Goal: Task Accomplishment & Management: Complete application form

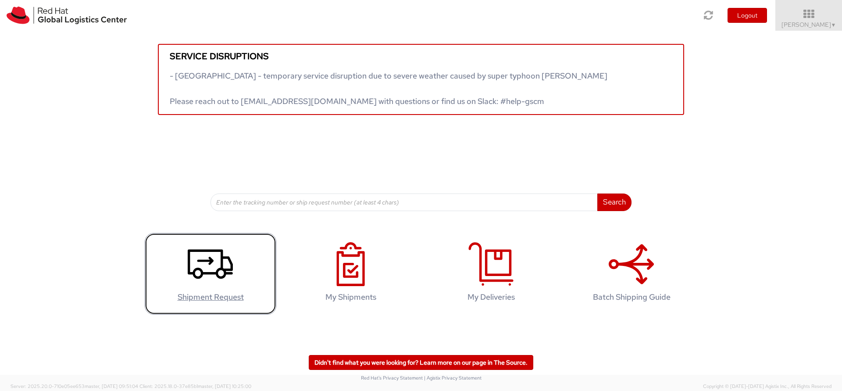
click at [204, 255] on icon at bounding box center [210, 264] width 45 height 44
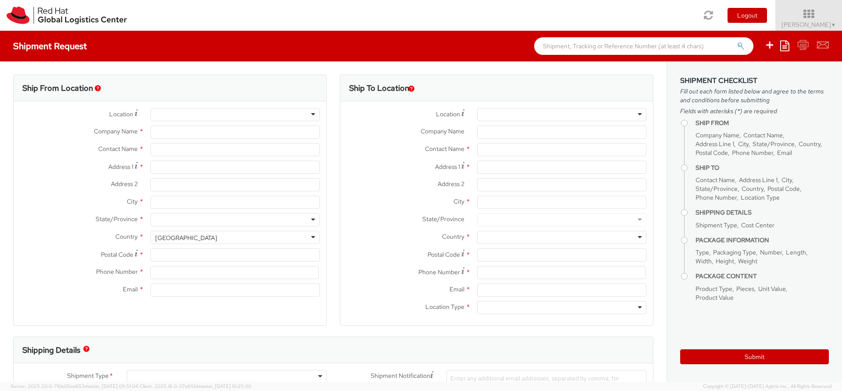
select select "423"
select select
click at [188, 112] on div at bounding box center [234, 114] width 169 height 13
click at [307, 117] on div at bounding box center [234, 114] width 169 height 13
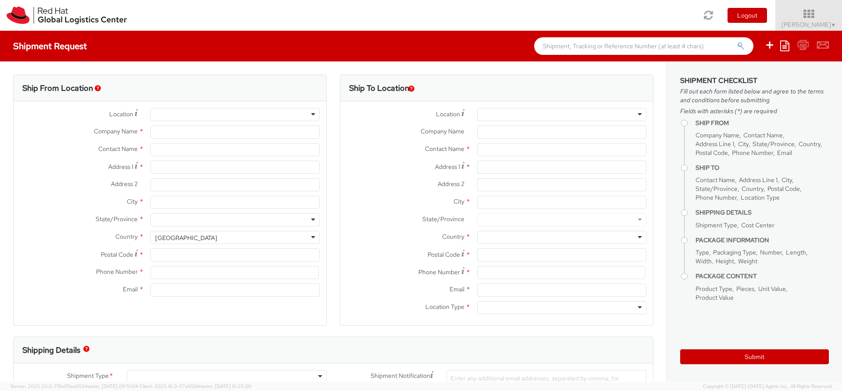
click at [308, 115] on div at bounding box center [234, 114] width 169 height 13
click at [310, 115] on div at bounding box center [234, 114] width 169 height 13
type input "Red Hat S.R.L"
type input "[PERSON_NAME]"
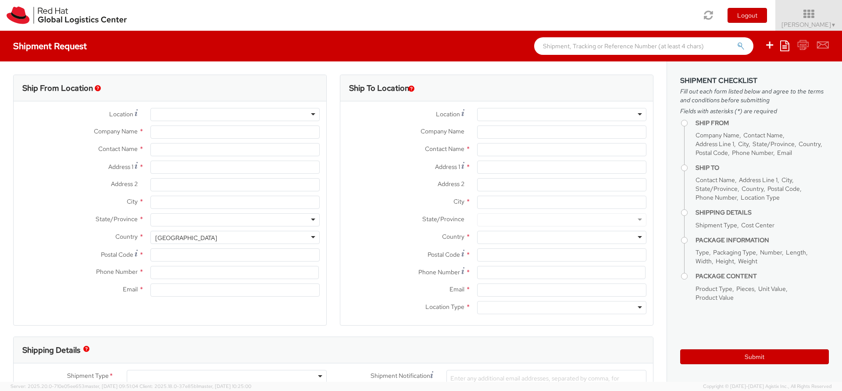
type input "[STREET_ADDRESS][PERSON_NAME]"
type input "[GEOGRAPHIC_DATA]"
type input "00192"
type input "39 06 8750 2300"
type input "[EMAIL_ADDRESS][DOMAIN_NAME]"
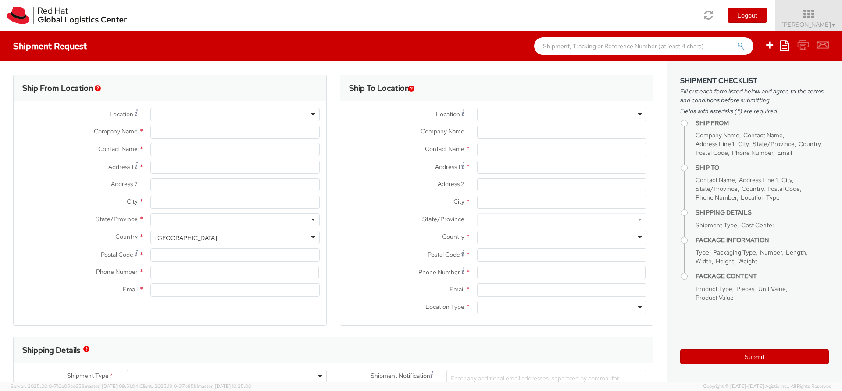
select select "CM"
select select "KGS"
click at [519, 111] on div at bounding box center [561, 114] width 169 height 13
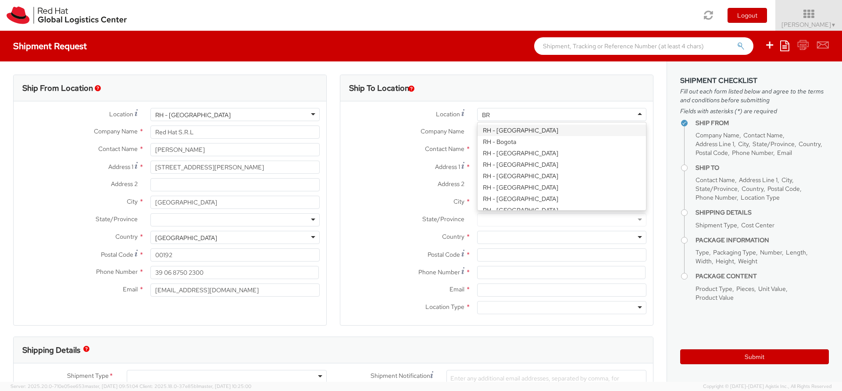
type input "[GEOGRAPHIC_DATA]"
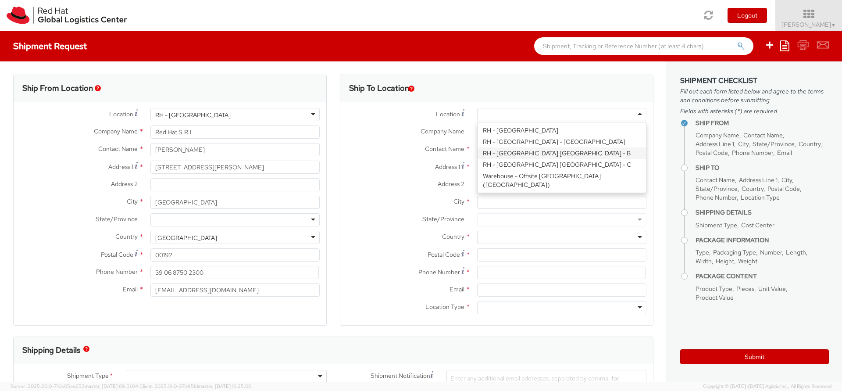
type input "Red Hat Czech s.r.o."
type input "Purkynova 647/111"
type input "[GEOGRAPHIC_DATA]"
type input "621 00"
type input "420 532 294 555"
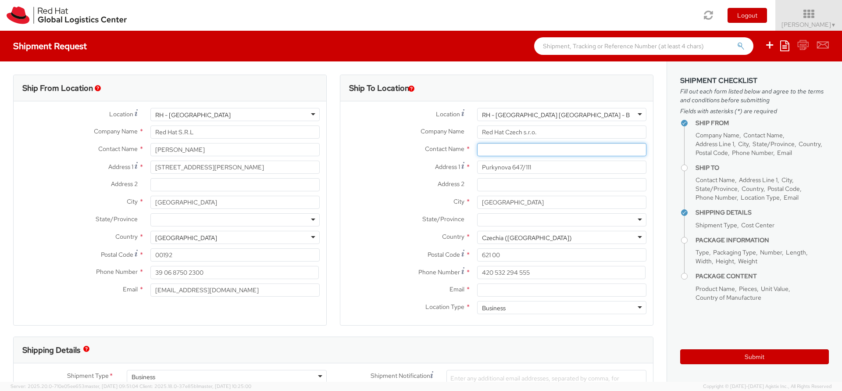
click at [509, 150] on input "text" at bounding box center [561, 149] width 169 height 13
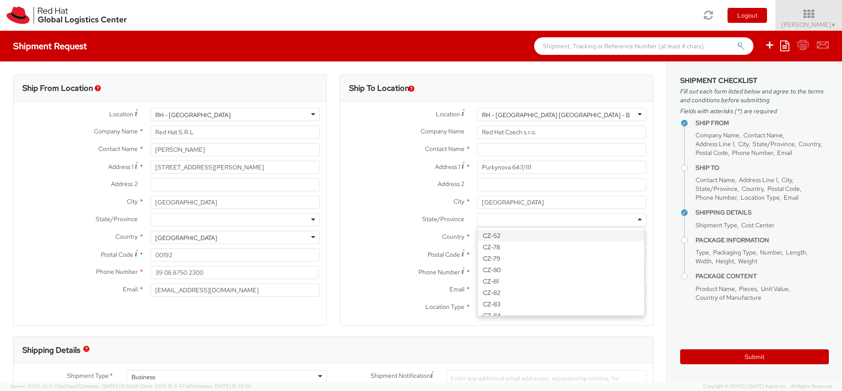
click at [479, 218] on div at bounding box center [561, 219] width 169 height 13
click at [421, 214] on label "State/Province *" at bounding box center [405, 218] width 130 height 11
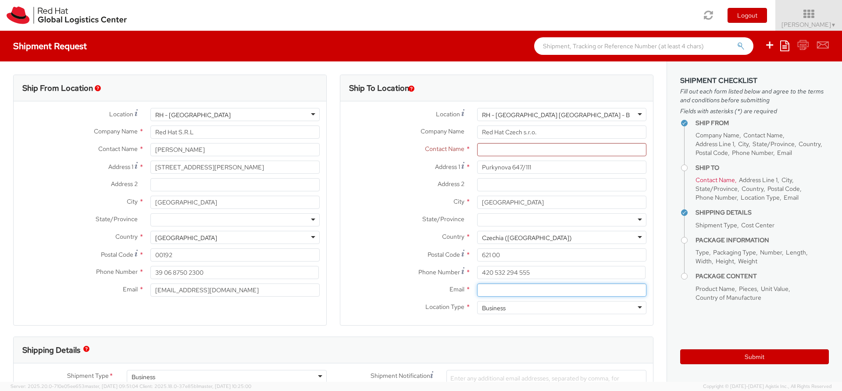
click at [497, 288] on input "Email *" at bounding box center [561, 289] width 169 height 13
click at [499, 151] on input "text" at bounding box center [561, 149] width 169 height 13
paste input "Attn: Red Hat IT - Endpoint Systems"
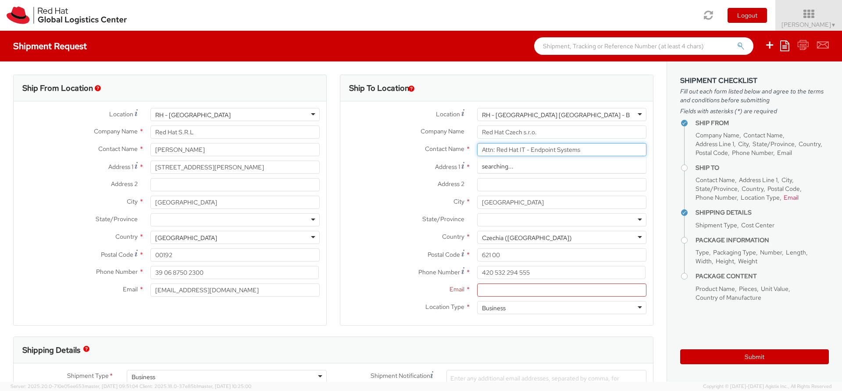
type input "Attn: Red Hat IT - Endpoint Systems"
click at [506, 293] on input "Email *" at bounding box center [561, 289] width 169 height 13
paste input "[EMAIL_ADDRESS][DOMAIN_NAME]"
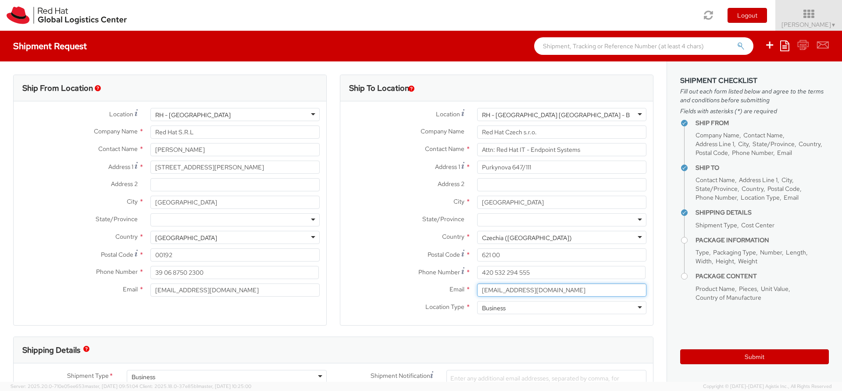
type input "[EMAIL_ADDRESS][DOMAIN_NAME]"
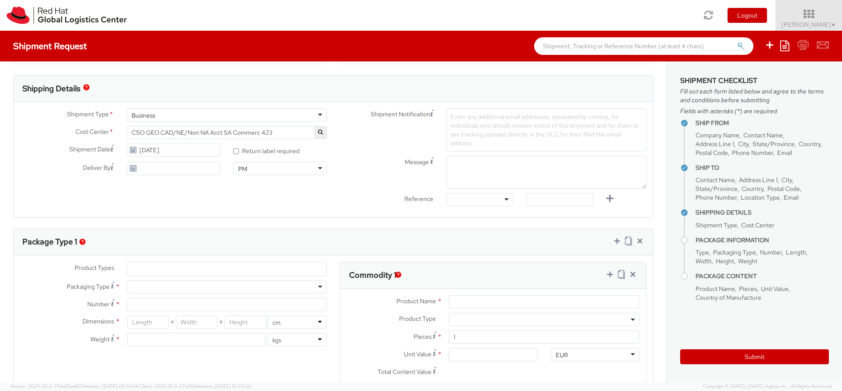
scroll to position [273, 0]
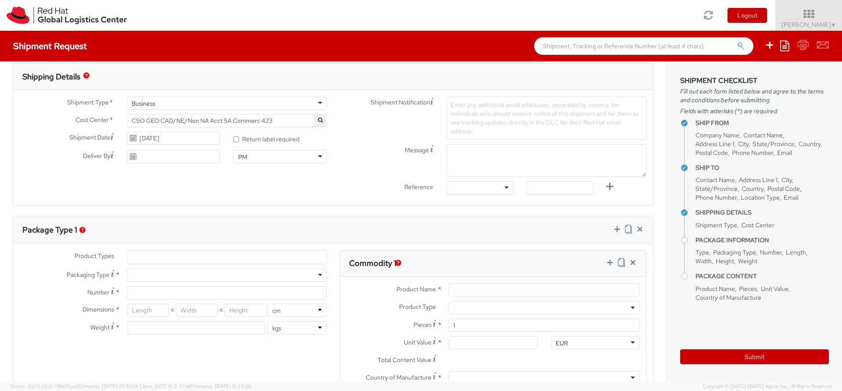
click at [305, 103] on div "Business" at bounding box center [227, 102] width 200 height 13
click at [347, 162] on div "Message" at bounding box center [493, 160] width 320 height 33
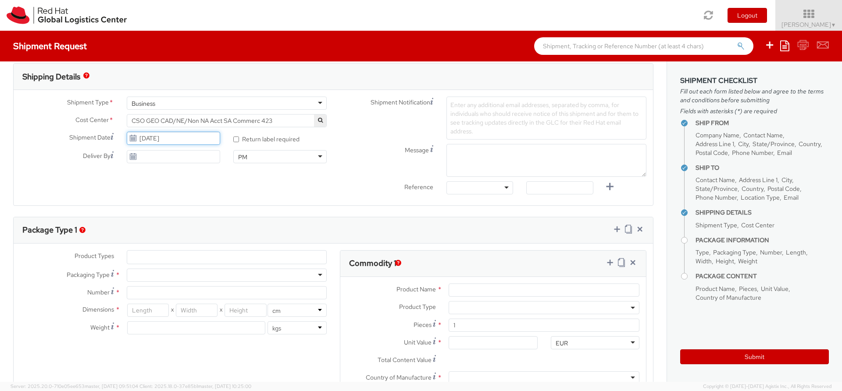
click at [183, 137] on input "[DATE]" at bounding box center [173, 138] width 93 height 13
click at [69, 153] on label "Deliver By" at bounding box center [67, 155] width 107 height 11
click at [127, 153] on input "Deliver By" at bounding box center [173, 156] width 93 height 13
type input "[DATE]"
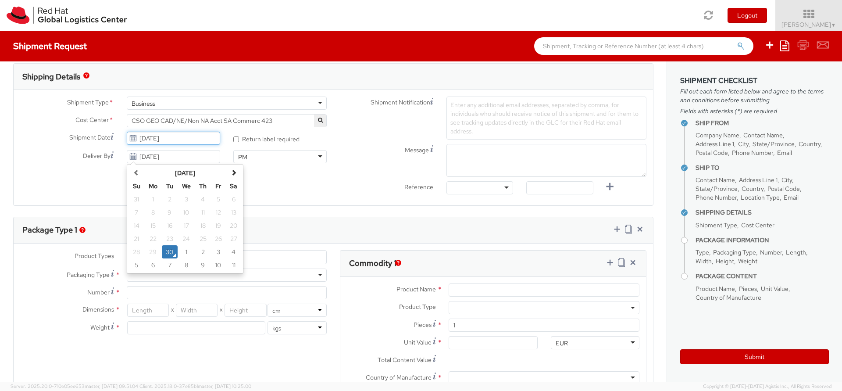
click at [145, 141] on input "[DATE]" at bounding box center [173, 138] width 93 height 13
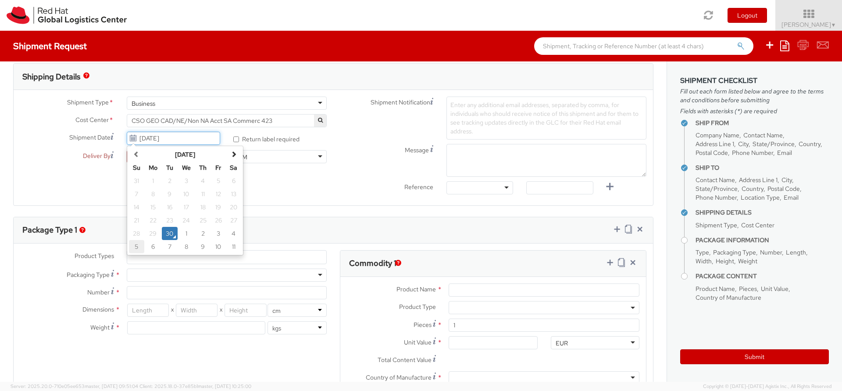
click at [137, 250] on td "5" at bounding box center [136, 246] width 15 height 13
type input "[DATE]"
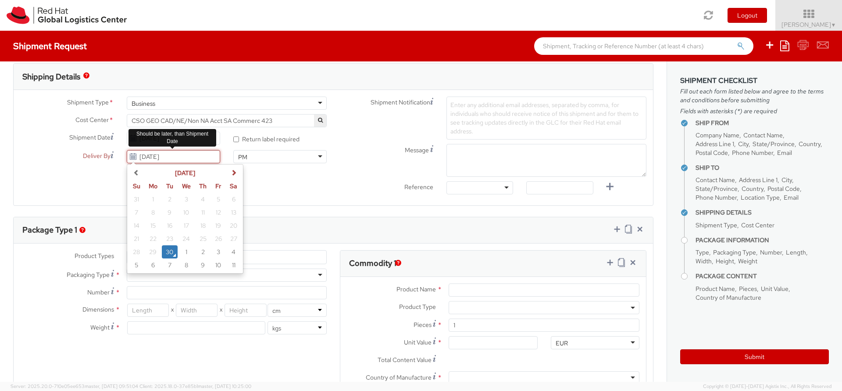
click at [155, 159] on input "[DATE]" at bounding box center [173, 156] width 93 height 13
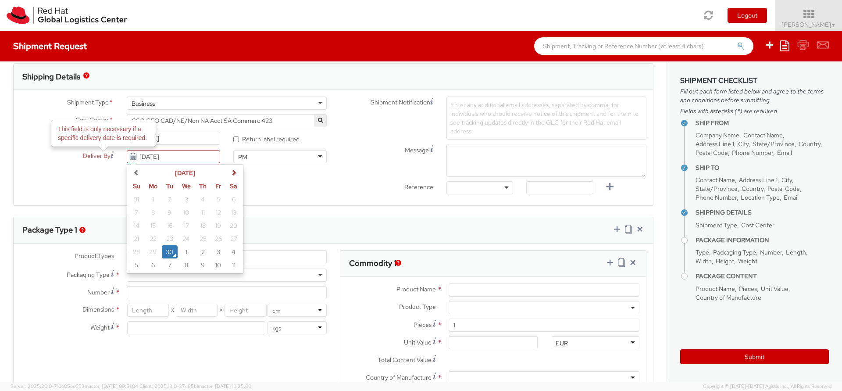
click at [318, 170] on div "Shipment Type * Business Business Business Cost Center * CSO GEO CAD/NE/Non NA …" at bounding box center [333, 147] width 639 height 102
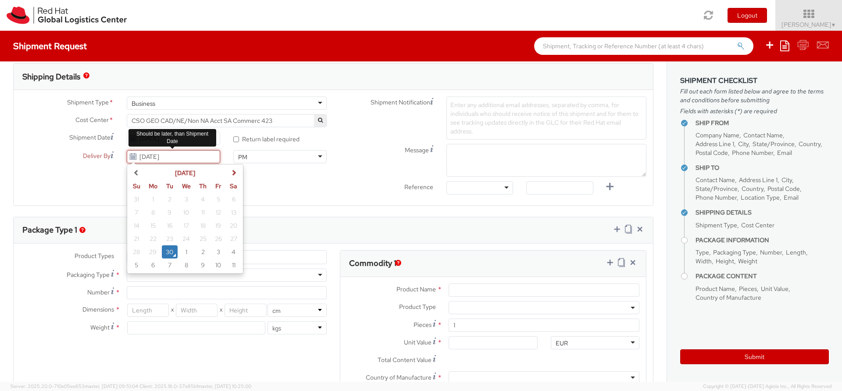
drag, startPoint x: 186, startPoint y: 154, endPoint x: 121, endPoint y: 155, distance: 65.8
click at [121, 155] on div "[DATE] [DATE] Su Mo Tu We Th Fr Sa 31 1 2 3 4 5 6 7 8 9 10 11 12 13 14 15 16 17…" at bounding box center [173, 156] width 107 height 13
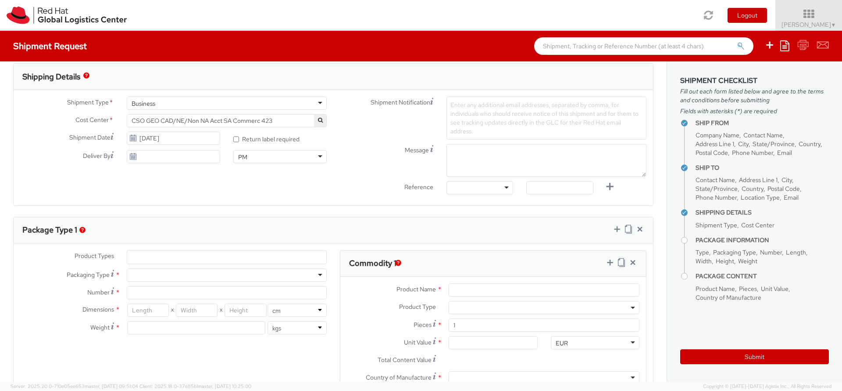
click at [322, 190] on div "Shipment Type * Business Business Business Cost Center * CSO GEO CAD/NE/Non NA …" at bounding box center [333, 147] width 639 height 102
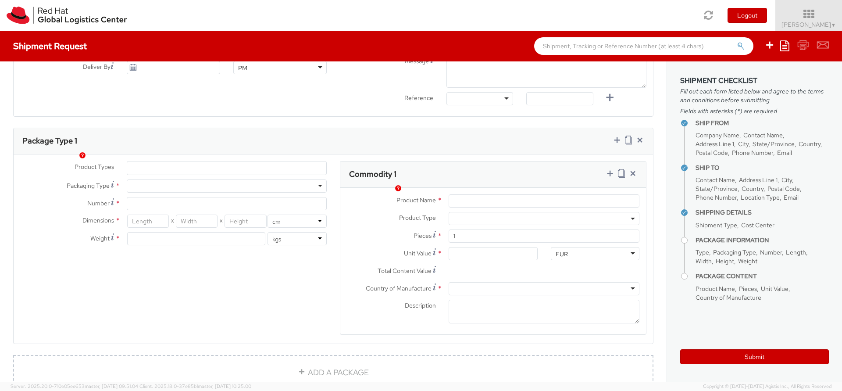
scroll to position [371, 0]
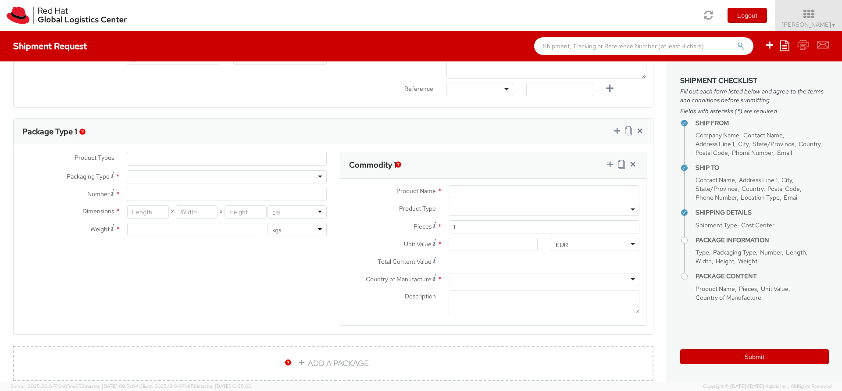
click at [149, 158] on ul at bounding box center [226, 158] width 199 height 13
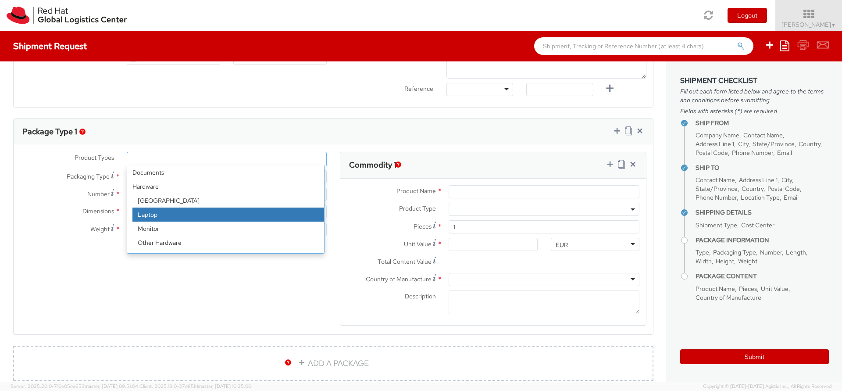
select select "LAPTOP"
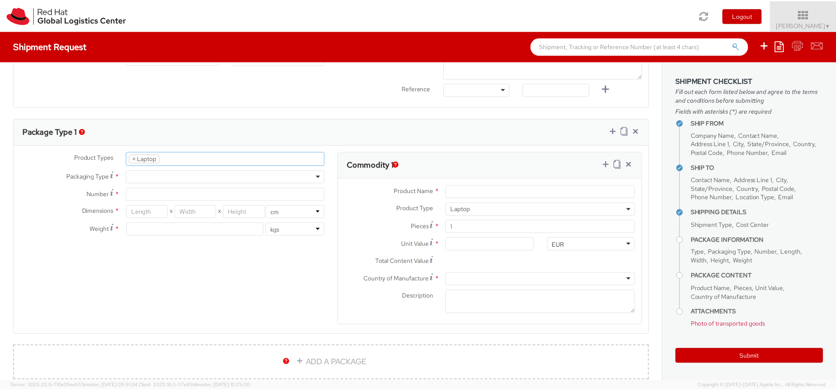
scroll to position [25, 0]
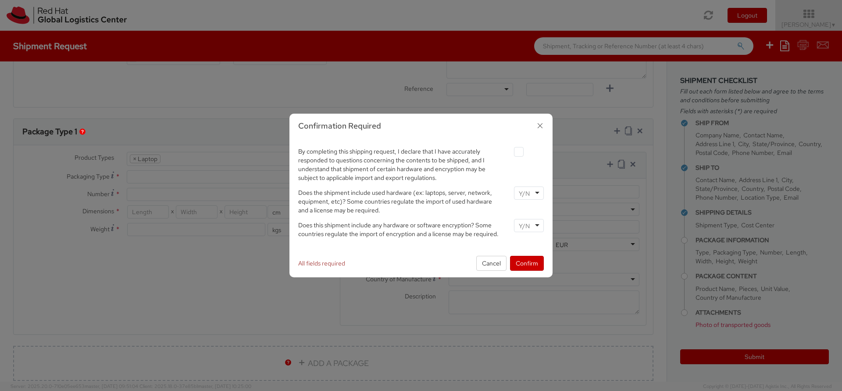
click at [520, 150] on label at bounding box center [519, 152] width 10 height 10
click at [511, 150] on input "checkbox" at bounding box center [509, 152] width 6 height 6
checkbox input "true"
click at [527, 196] on input "select-one" at bounding box center [525, 193] width 13 height 9
click at [533, 228] on div at bounding box center [529, 225] width 30 height 13
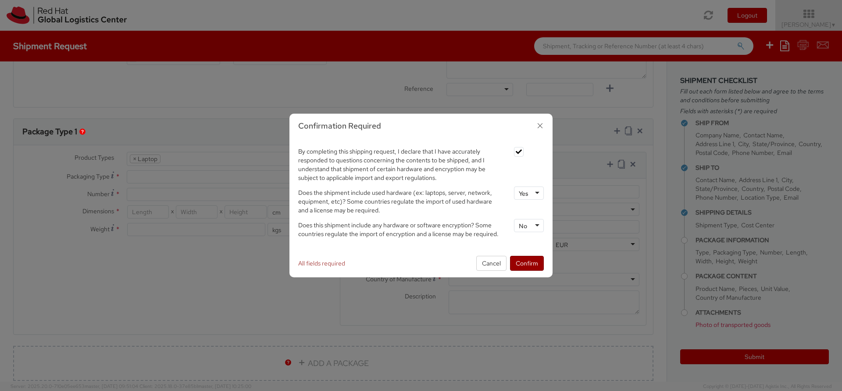
click at [520, 261] on button "Confirm" at bounding box center [527, 263] width 34 height 15
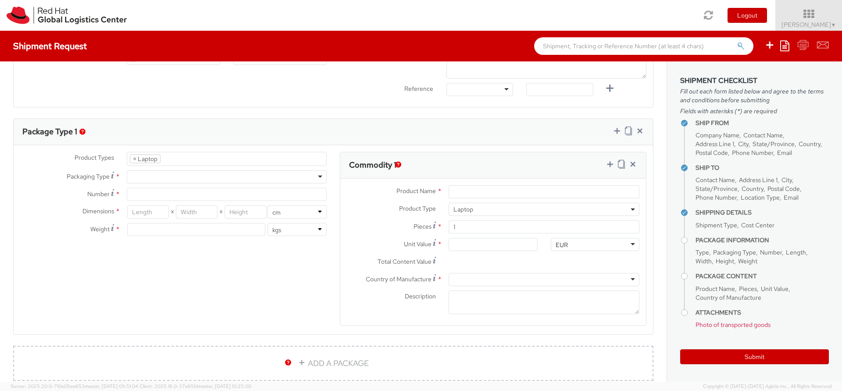
click at [156, 178] on div at bounding box center [227, 176] width 200 height 13
click at [164, 196] on input "Number *" at bounding box center [227, 194] width 200 height 13
click at [112, 195] on icon at bounding box center [112, 192] width 3 height 7
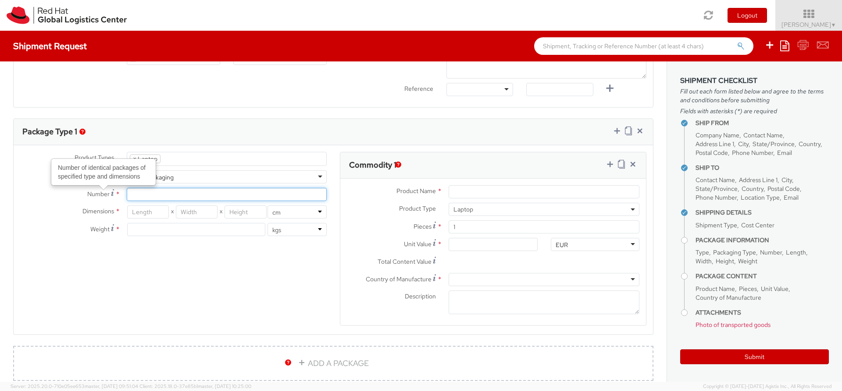
click at [127, 195] on input "Number Number of identical packages of specified type and dimensions *" at bounding box center [227, 194] width 200 height 13
type input "1"
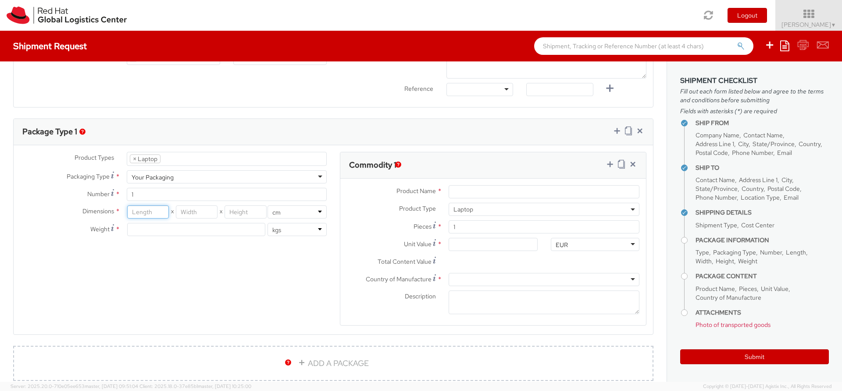
click at [143, 214] on input "number" at bounding box center [148, 211] width 42 height 13
click at [144, 229] on input "number" at bounding box center [196, 229] width 138 height 13
type input "3"
click at [488, 194] on input "Product Name *" at bounding box center [544, 191] width 191 height 13
click at [629, 212] on span "Laptop" at bounding box center [544, 209] width 191 height 13
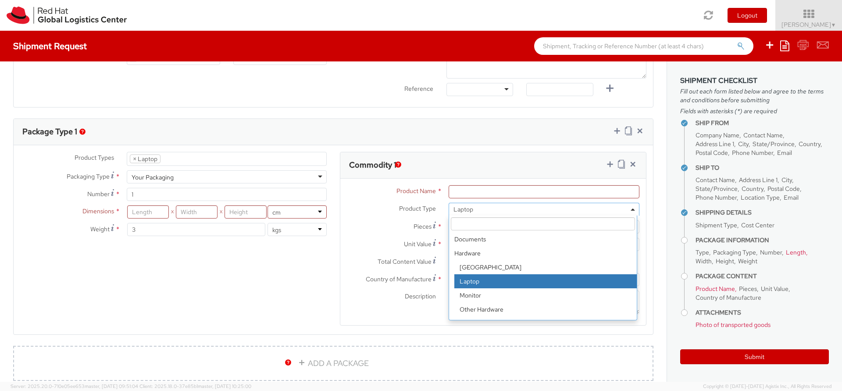
click at [629, 212] on span "Laptop" at bounding box center [544, 209] width 191 height 13
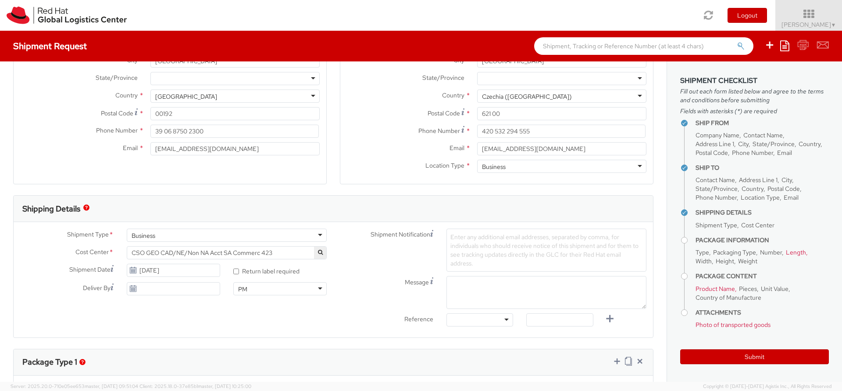
scroll to position [138, 0]
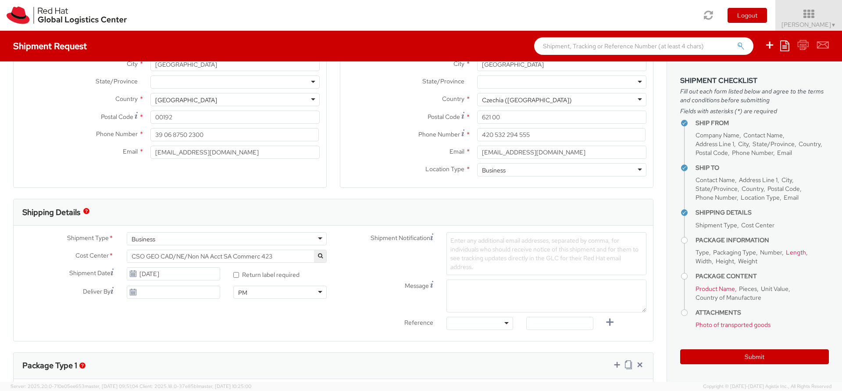
click at [290, 257] on span "CSO GEO CAD/NE/Non NA Acct SA Commerc 423" at bounding box center [227, 256] width 190 height 8
click at [244, 279] on li "Searching…" at bounding box center [225, 286] width 197 height 14
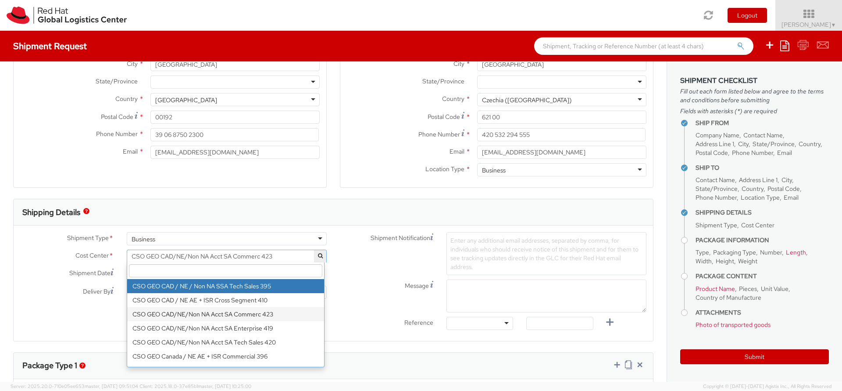
click at [221, 276] on input "search" at bounding box center [225, 270] width 193 height 13
paste input "IT Fixed Assets and Contracts 850.""
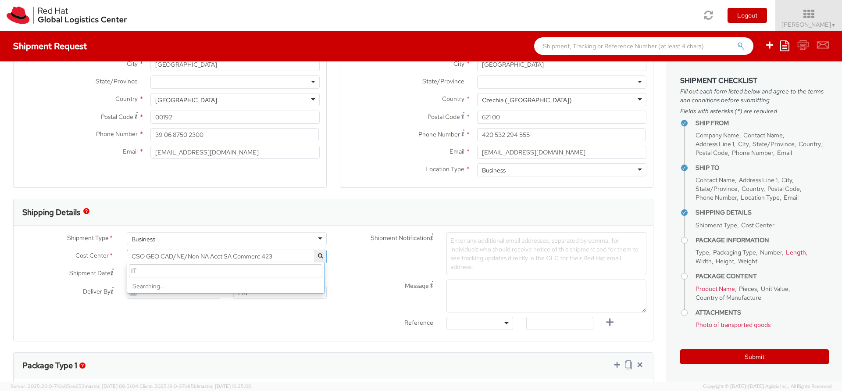
type input "I"
click at [343, 274] on div "Shipment Notification Enter any additional email addresses, separated by comma,…" at bounding box center [493, 253] width 320 height 43
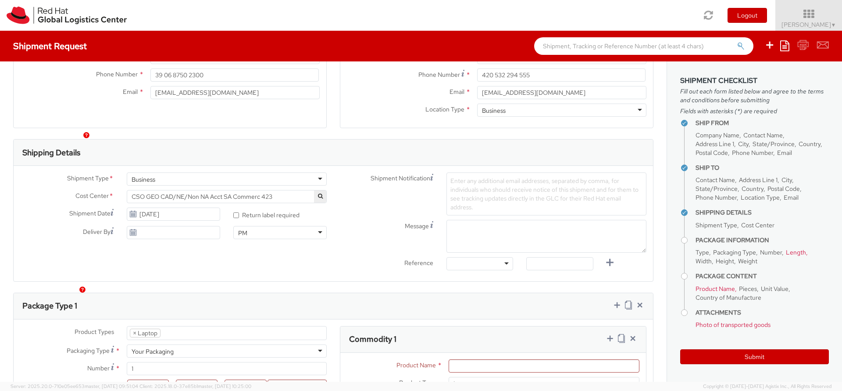
scroll to position [214, 0]
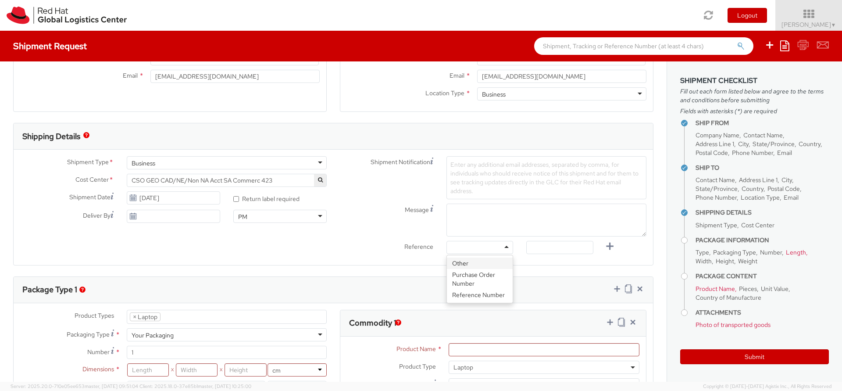
click at [495, 246] on div at bounding box center [479, 247] width 67 height 13
click at [144, 371] on input "number" at bounding box center [148, 369] width 42 height 13
paste input "463013"
type input "463013"
click at [199, 370] on input "number" at bounding box center [197, 369] width 42 height 13
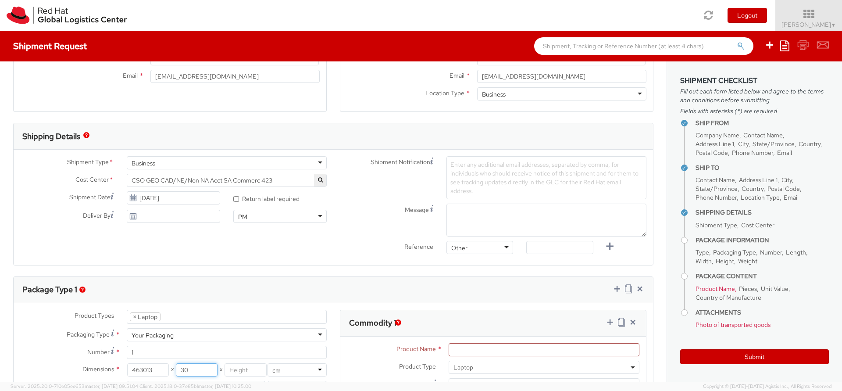
type input "30"
click at [236, 371] on input "number" at bounding box center [246, 369] width 42 height 13
type input "13"
drag, startPoint x: 162, startPoint y: 368, endPoint x: 137, endPoint y: 369, distance: 25.0
click at [137, 369] on input "463013" at bounding box center [148, 369] width 42 height 13
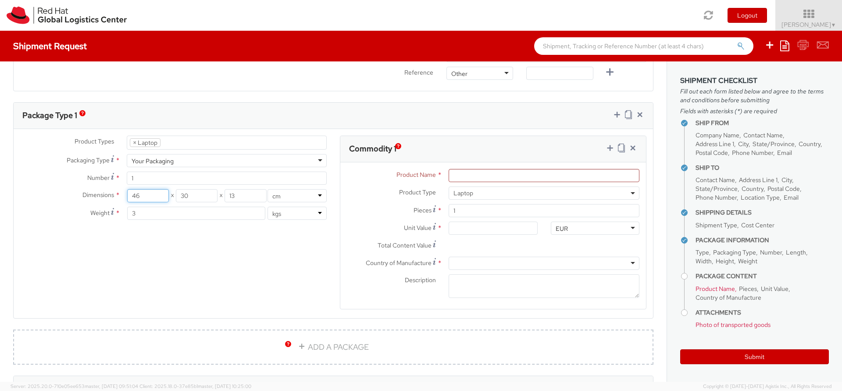
scroll to position [390, 0]
type input "46"
drag, startPoint x: 184, startPoint y: 210, endPoint x: 109, endPoint y: 214, distance: 74.7
click at [109, 214] on div "Weight * 3 lbs kgs" at bounding box center [174, 210] width 320 height 13
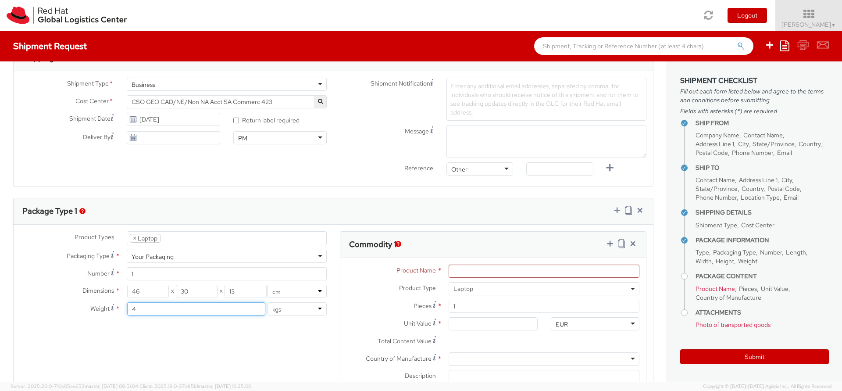
scroll to position [298, 0]
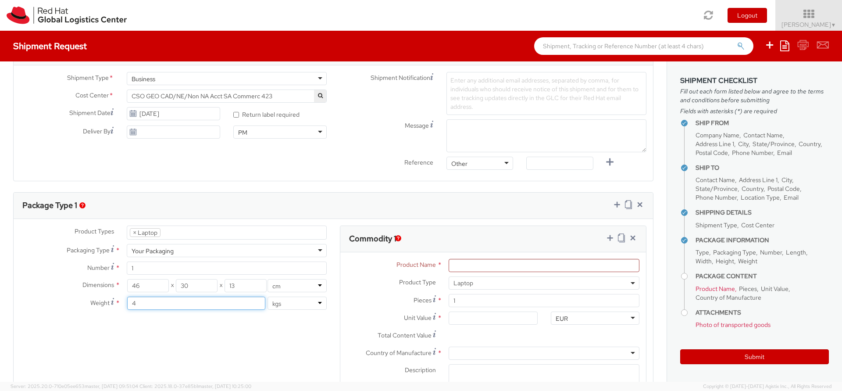
type input "4"
click at [463, 171] on div "Other Other Other Purchase Order Number Reference Number" at bounding box center [480, 166] width 80 height 18
click at [482, 165] on div "Other" at bounding box center [479, 163] width 67 height 13
click at [381, 144] on div "Message" at bounding box center [493, 135] width 320 height 33
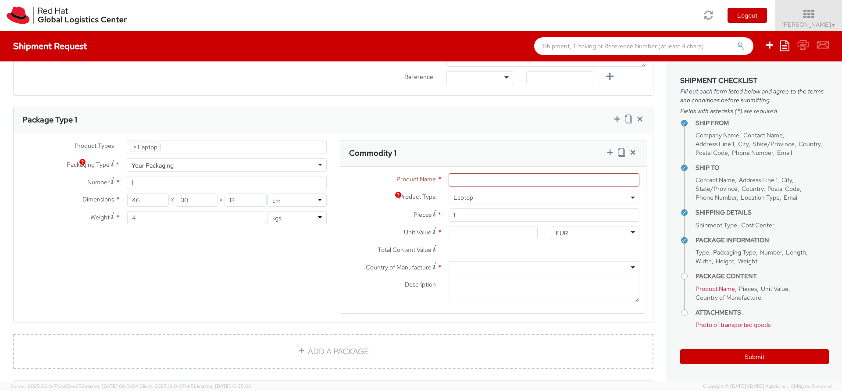
scroll to position [386, 0]
click at [489, 178] on input "Product Name *" at bounding box center [544, 177] width 191 height 13
type input "l"
type input "Lenovo Thinkpad"
click at [478, 198] on span "Laptop" at bounding box center [544, 195] width 181 height 8
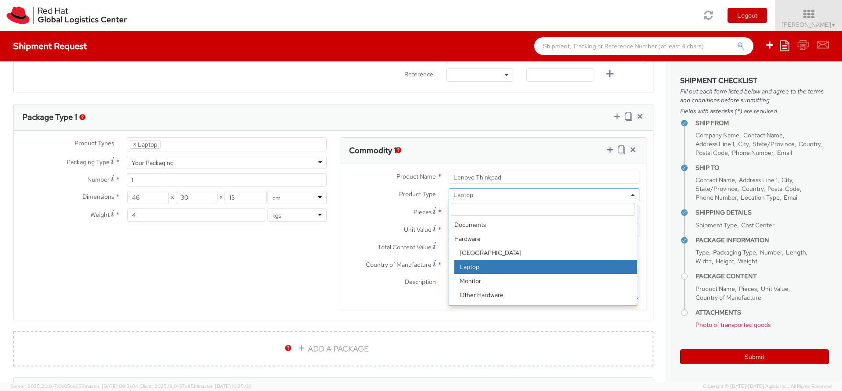
click at [478, 198] on span "Laptop" at bounding box center [544, 195] width 181 height 8
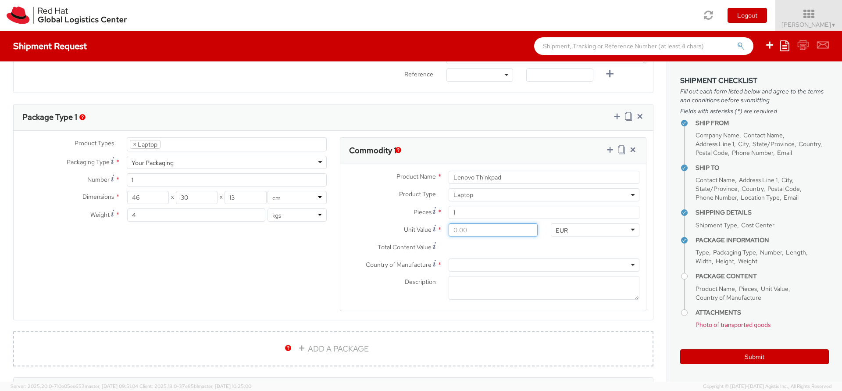
click at [455, 232] on input "Unit Value *" at bounding box center [493, 229] width 89 height 13
type input "5.00"
type input "50.00"
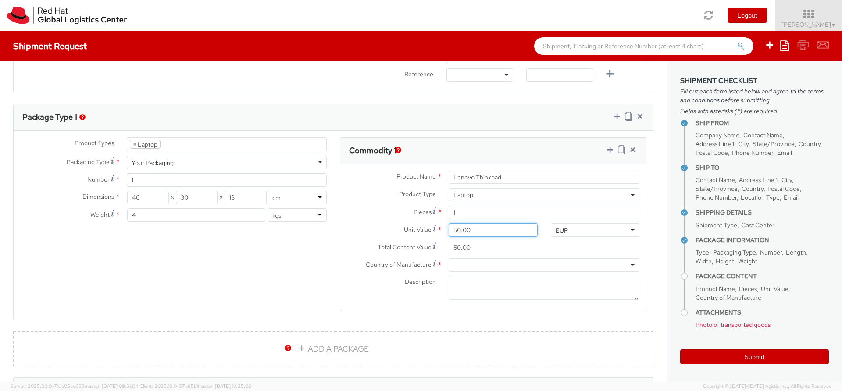
type input "500.00"
click at [461, 264] on div at bounding box center [544, 264] width 191 height 13
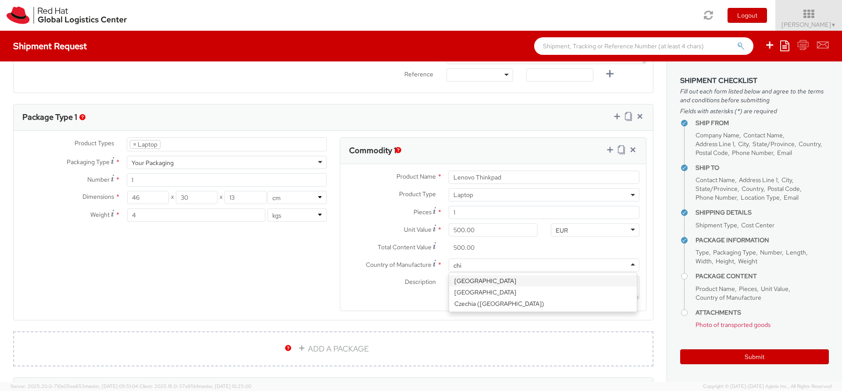
type input "chin"
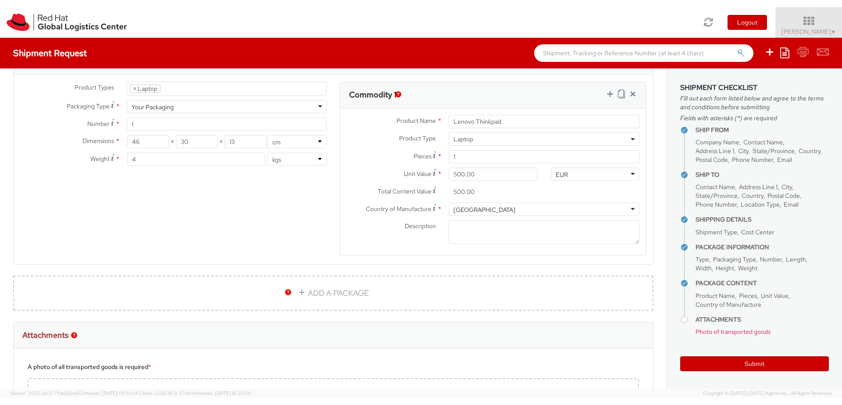
scroll to position [624, 0]
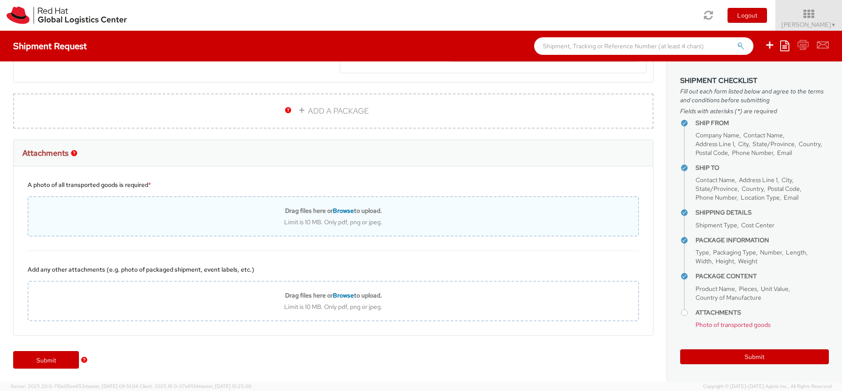
click at [338, 210] on span "Browse" at bounding box center [343, 211] width 21 height 8
type input "C:\fakepath\returned_laptop.jpg"
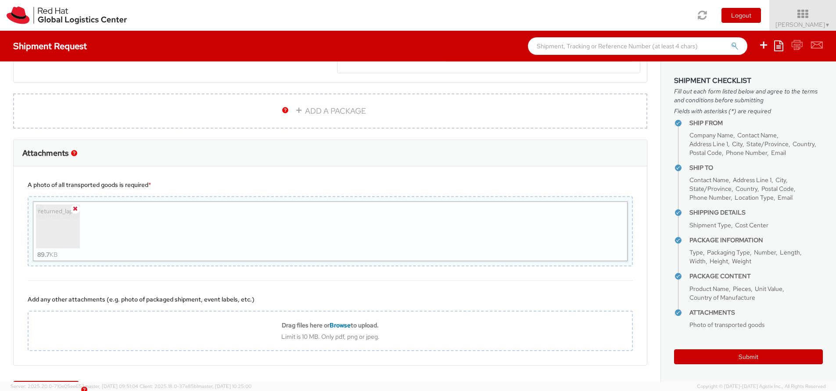
click at [74, 210] on icon at bounding box center [75, 208] width 5 height 6
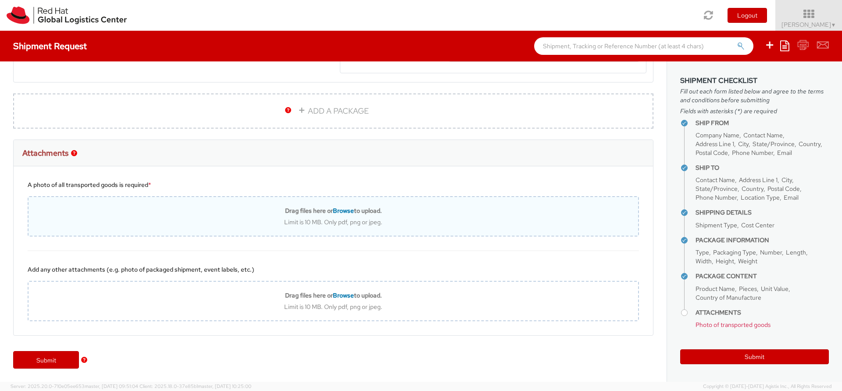
click at [342, 213] on span "Browse" at bounding box center [343, 211] width 21 height 8
type input "C:\fakepath\returned_laptop.jpg"
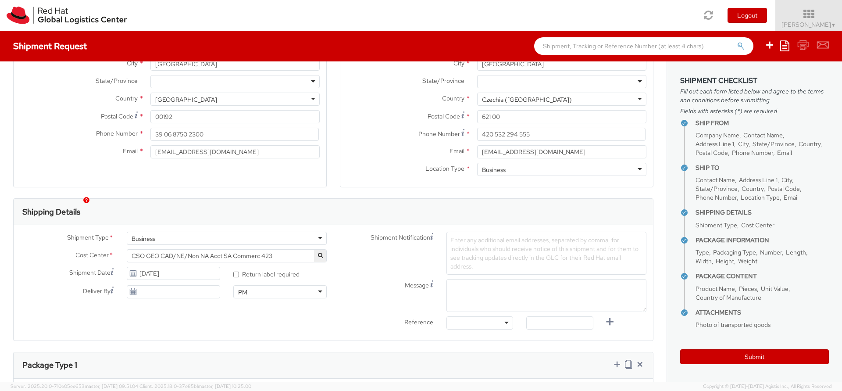
scroll to position [149, 0]
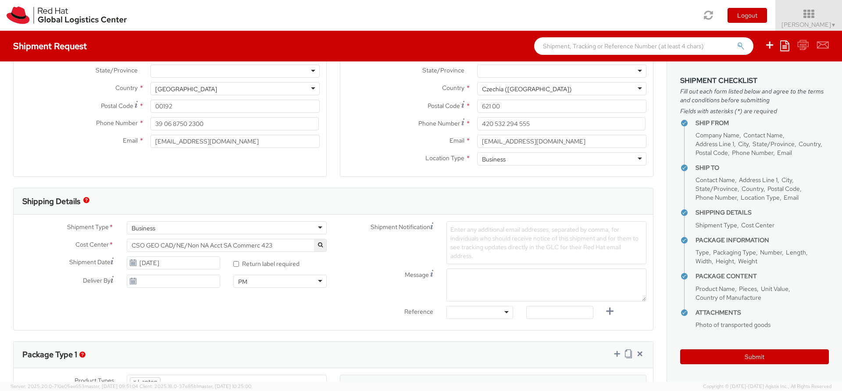
click at [485, 249] on span "Enter any additional email addresses, separated by comma, for individuals who s…" at bounding box center [544, 242] width 188 height 34
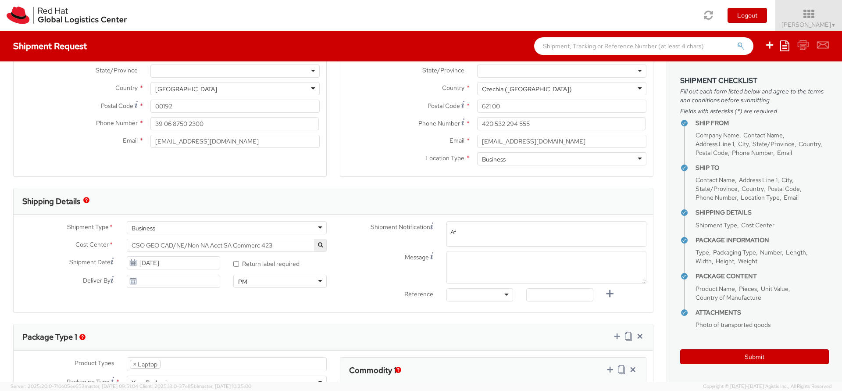
type input "A"
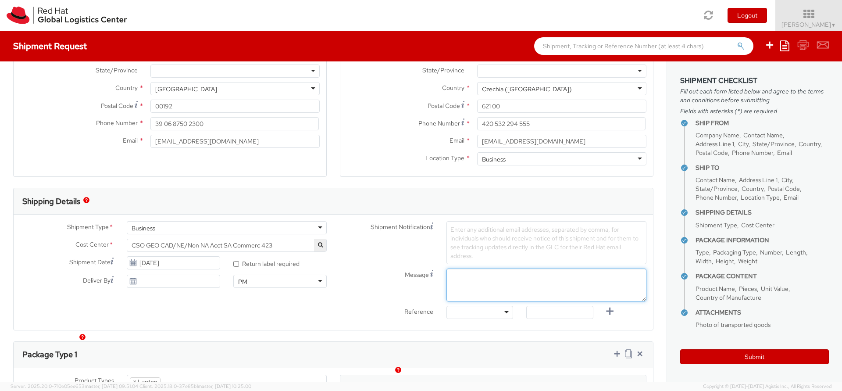
click at [476, 254] on div "Shipment Notification Enter any additional email addresses, separated by comma,…" at bounding box center [493, 272] width 320 height 102
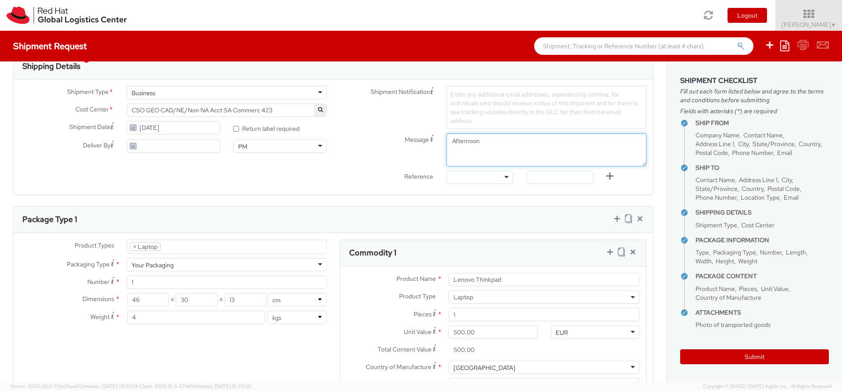
scroll to position [289, 0]
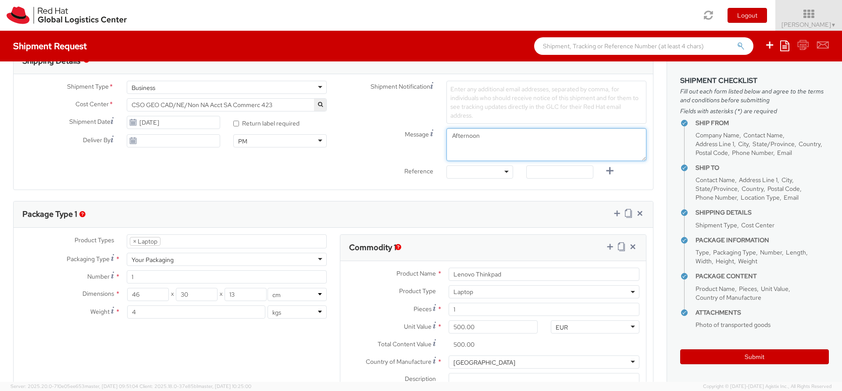
type textarea "Afternoon"
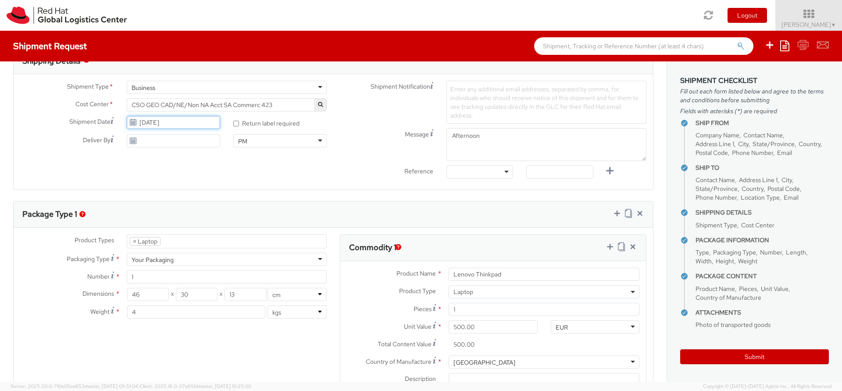
click at [153, 124] on input "[DATE]" at bounding box center [173, 122] width 93 height 13
click at [153, 185] on td "13" at bounding box center [153, 191] width 18 height 13
click at [161, 125] on input "[DATE]" at bounding box center [173, 122] width 93 height 13
click at [153, 176] on td "6" at bounding box center [153, 177] width 18 height 13
type input "[DATE]"
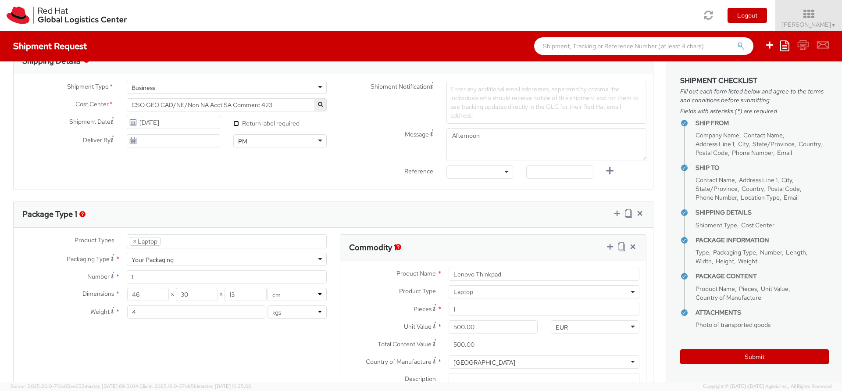
click at [233, 125] on input "* Return label required" at bounding box center [236, 124] width 6 height 6
checkbox input "false"
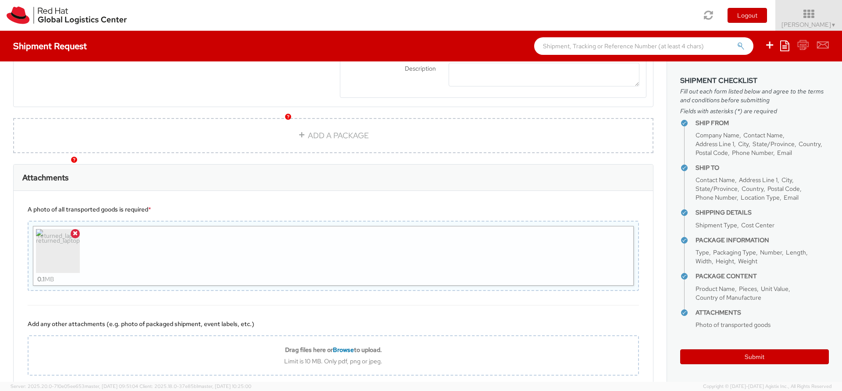
scroll to position [654, 0]
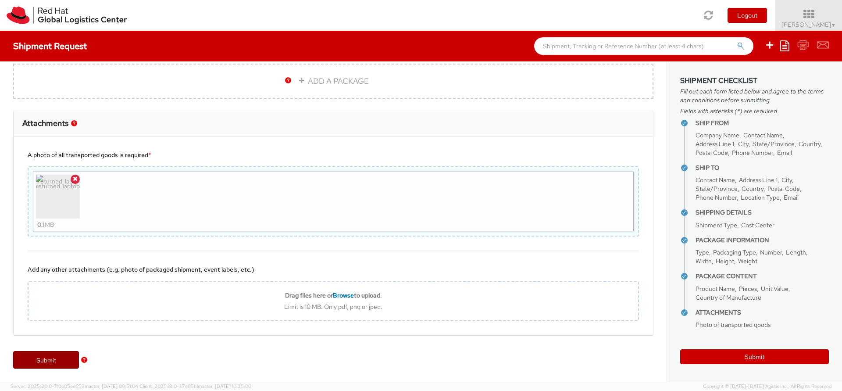
click at [58, 357] on link "Submit" at bounding box center [46, 360] width 66 height 18
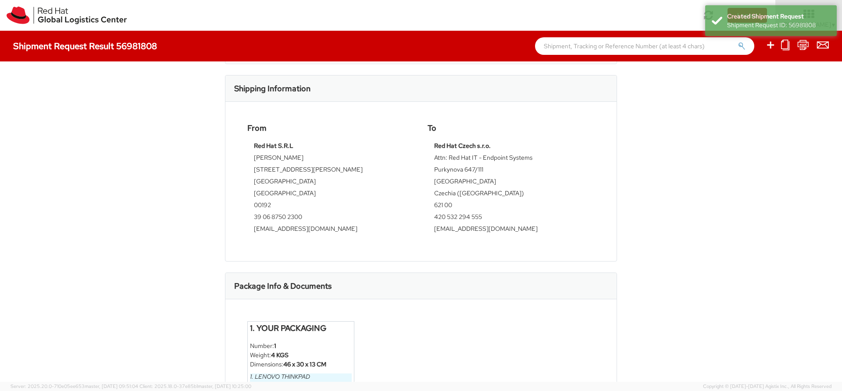
scroll to position [349, 0]
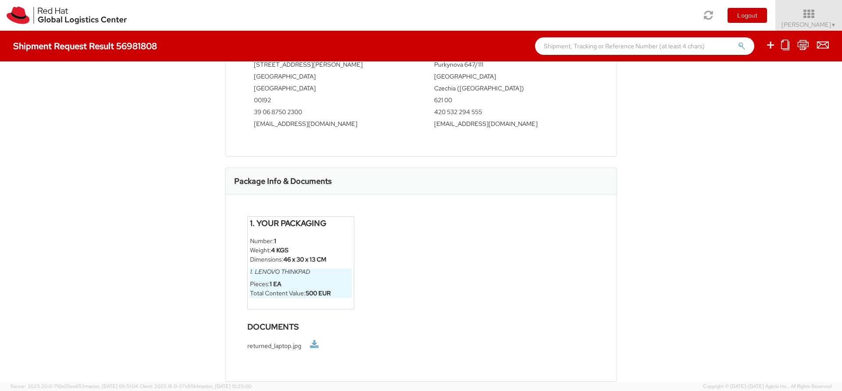
click at [311, 345] on link at bounding box center [314, 344] width 9 height 9
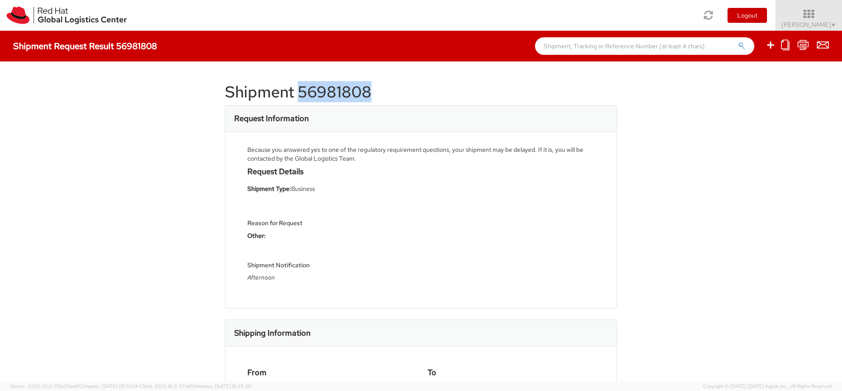
drag, startPoint x: 375, startPoint y: 92, endPoint x: 297, endPoint y: 91, distance: 78.1
click at [297, 91] on h1 "Shipment 56981808" at bounding box center [421, 92] width 392 height 18
copy h1 "56981808"
